Goal: Information Seeking & Learning: Learn about a topic

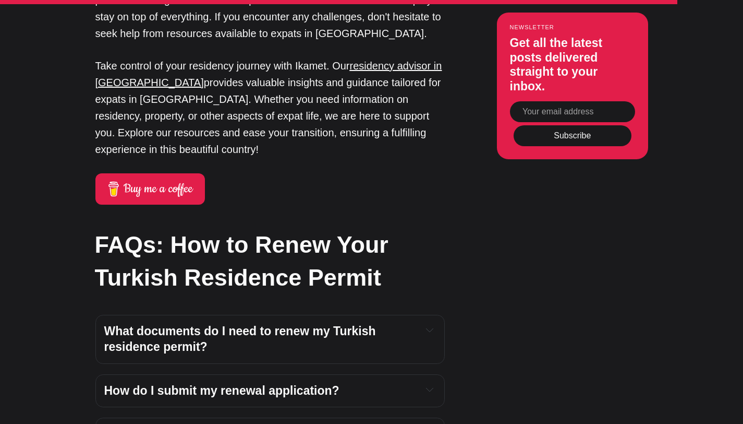
click at [431, 423] on icon "Expand toggle to read content" at bounding box center [429, 432] width 7 height 7
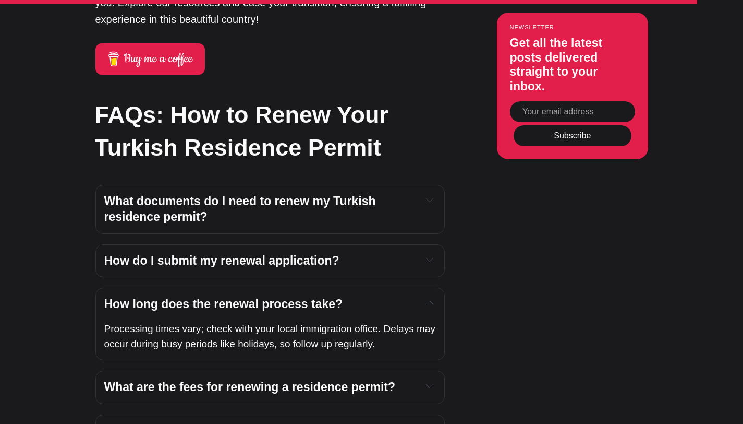
scroll to position [3819, 0]
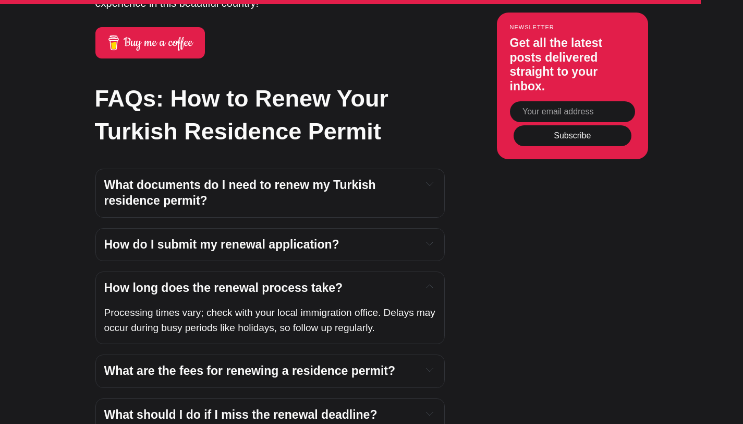
click at [419, 363] on div "What are the fees for renewing a residence permit?" at bounding box center [270, 371] width 332 height 16
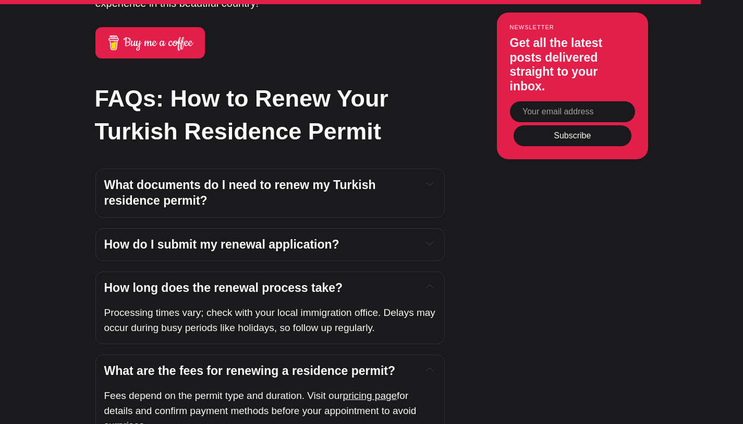
click at [431, 242] on icon "Expand toggle to read content" at bounding box center [430, 243] width 7 height 3
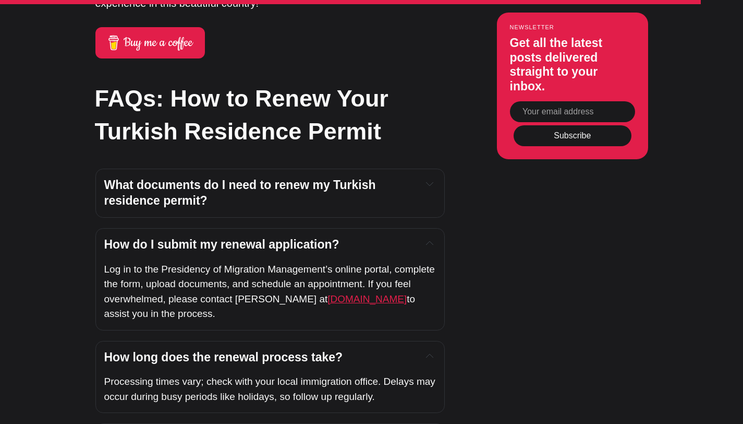
click at [338, 293] on span "ikamet.com" at bounding box center [367, 298] width 79 height 11
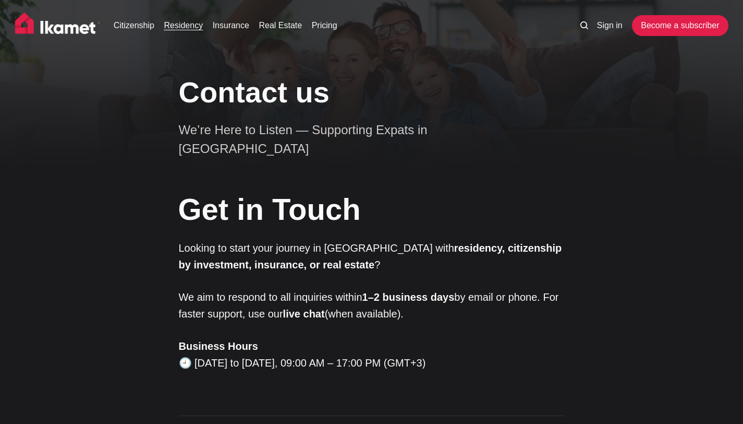
click at [179, 24] on link "Residency" at bounding box center [183, 25] width 39 height 13
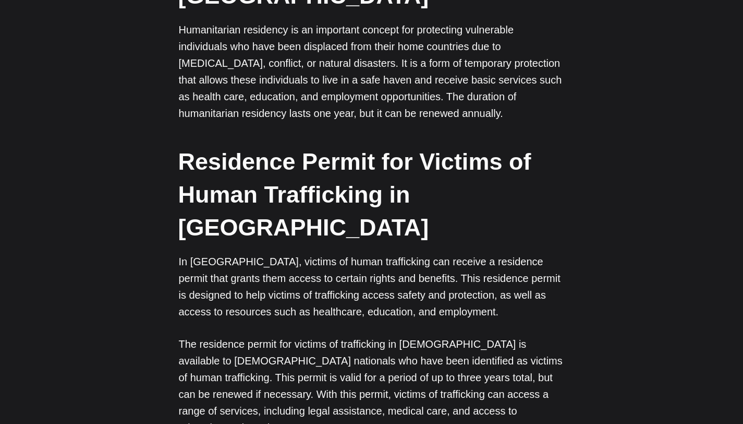
scroll to position [3047, 0]
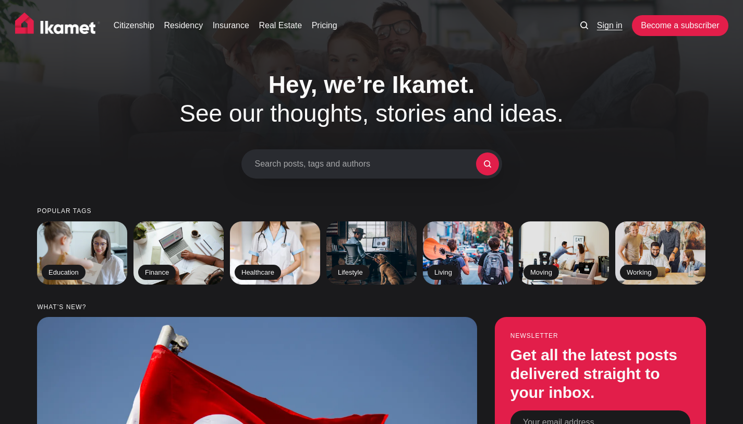
click at [603, 23] on link "Sign in" at bounding box center [610, 25] width 26 height 13
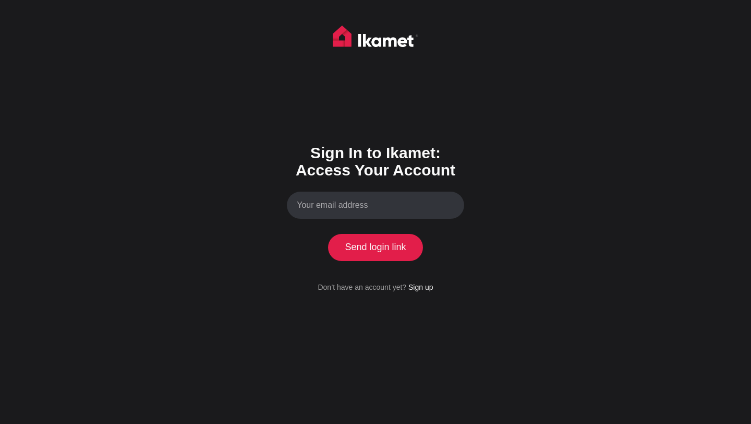
click at [331, 206] on input "Your email address" at bounding box center [375, 205] width 177 height 28
type input "[EMAIL_ADDRESS][DOMAIN_NAME]"
click at [362, 245] on button "Send login link" at bounding box center [375, 247] width 95 height 27
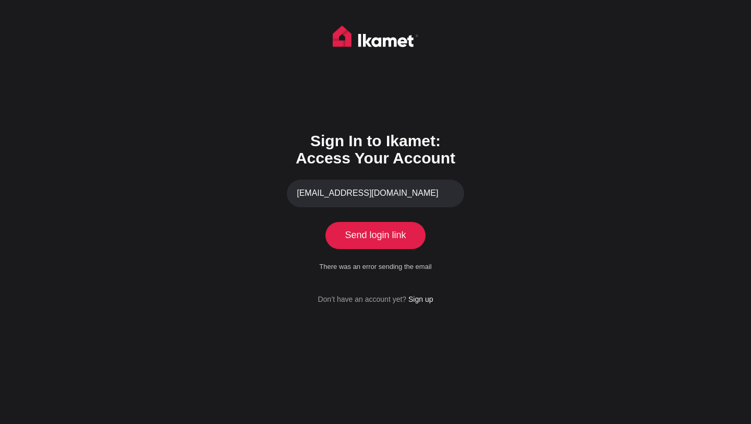
click at [367, 237] on button "Send login link" at bounding box center [375, 235] width 95 height 27
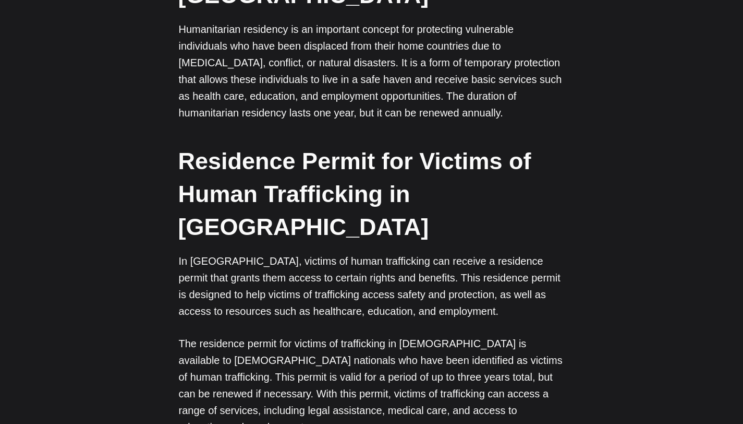
scroll to position [3047, 0]
